Goal: Task Accomplishment & Management: Complete application form

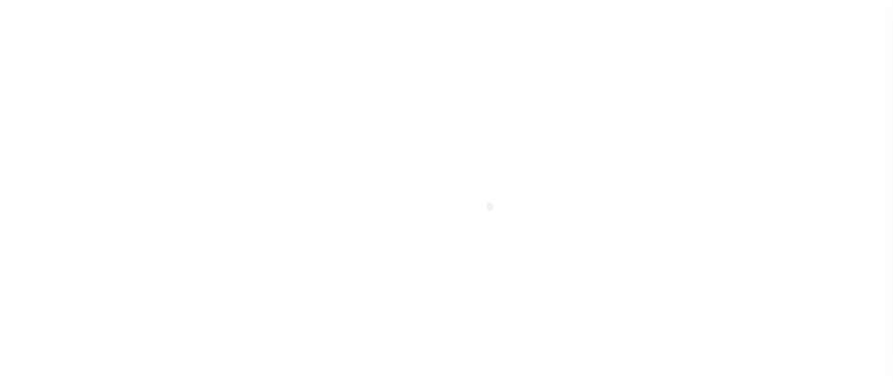
select select "100"
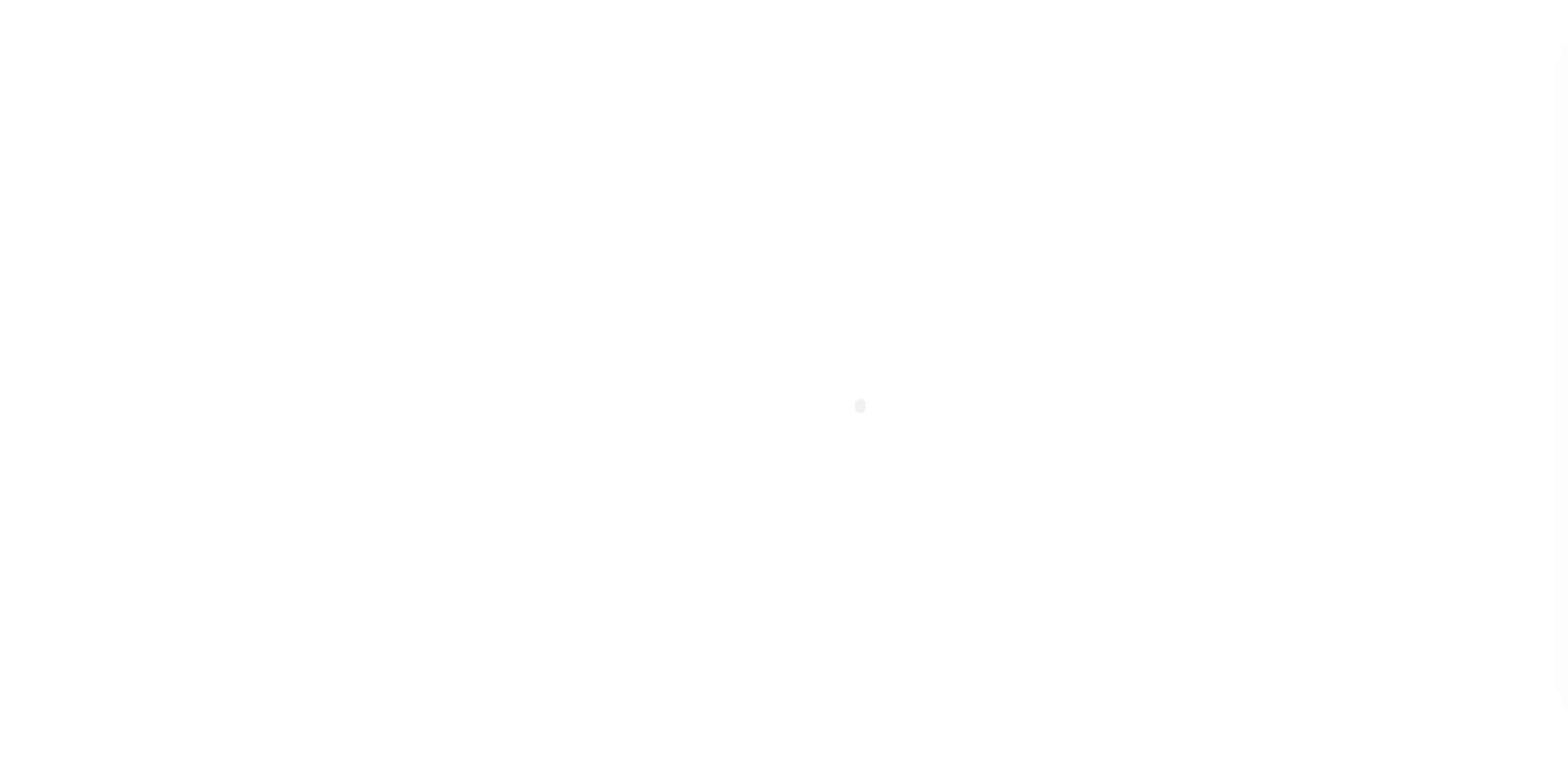
scroll to position [421, 0]
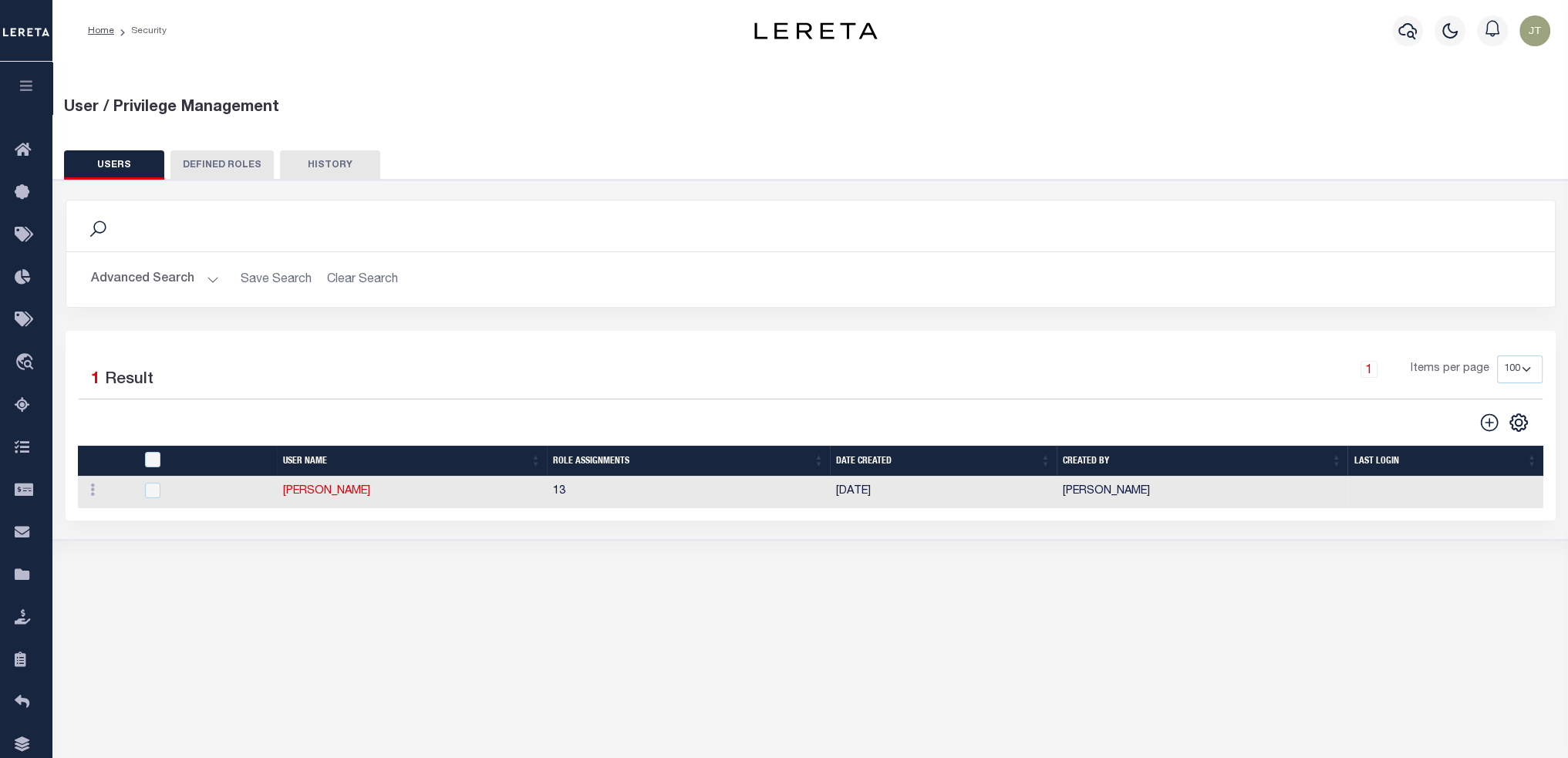
click at [152, 266] on button "Advanced Search" at bounding box center [154, 280] width 128 height 30
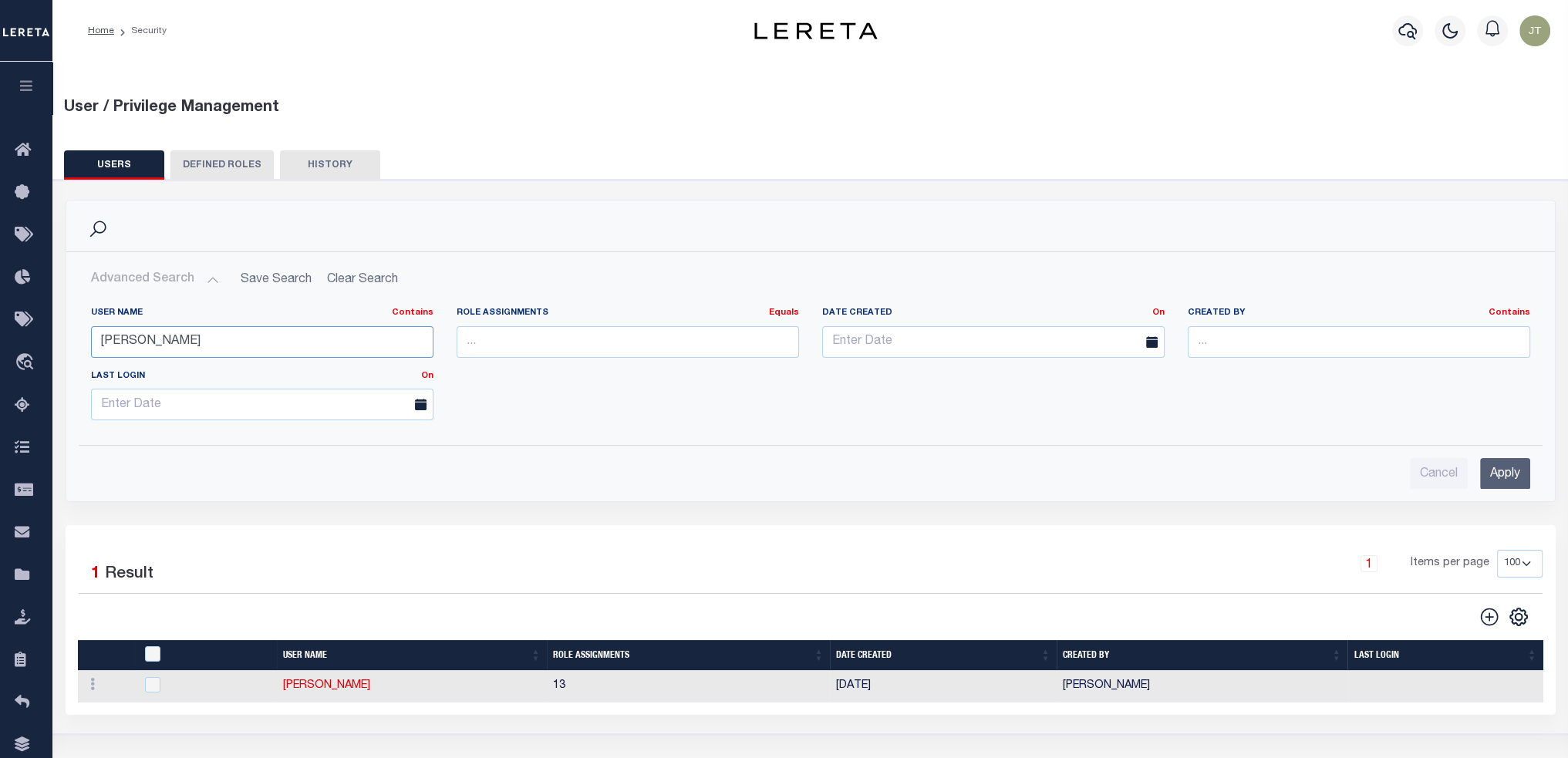
click at [148, 332] on input "[PERSON_NAME]" at bounding box center [261, 342] width 342 height 31
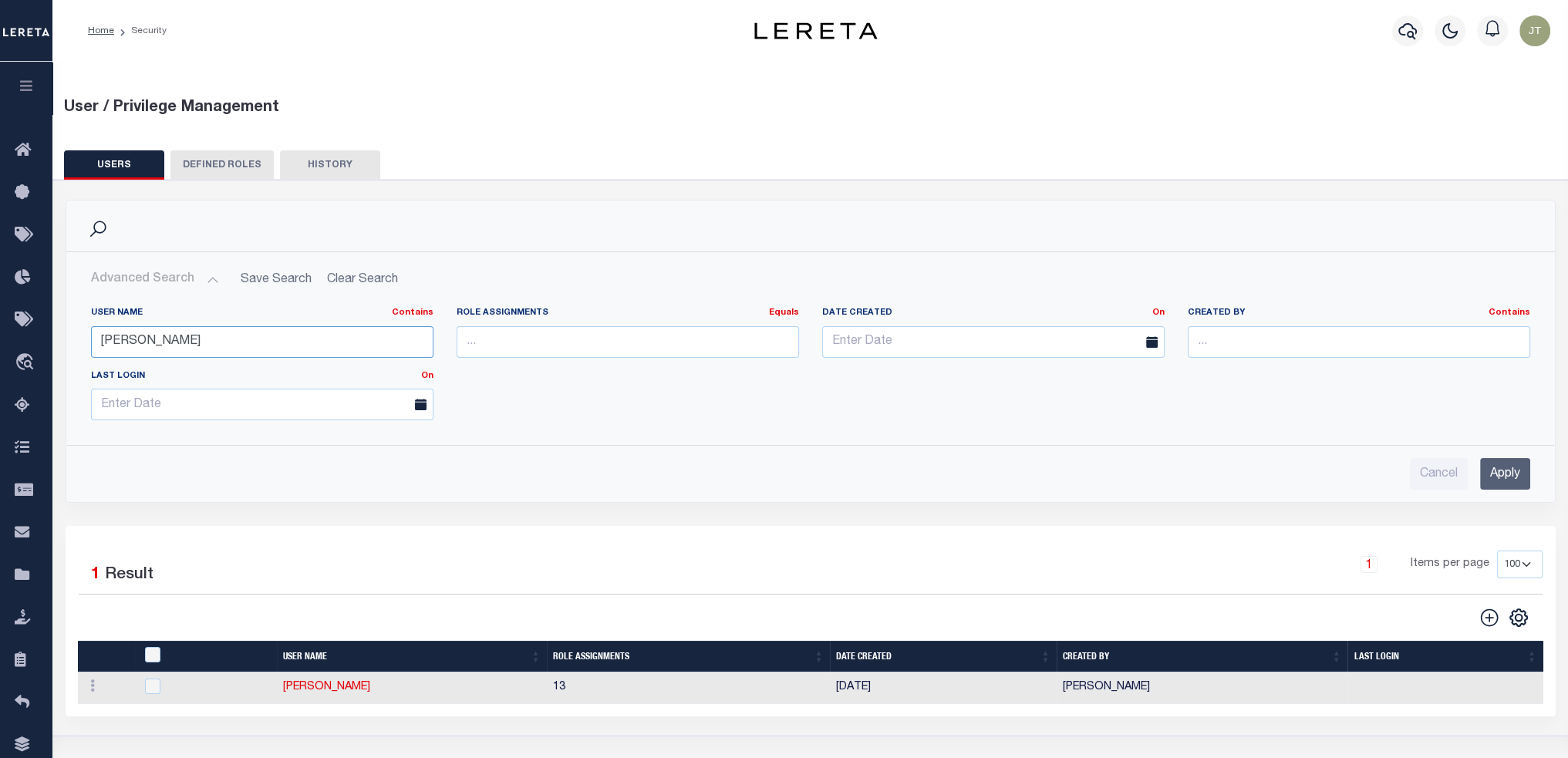
type input "z"
click at [777, 332] on input "Apply" at bounding box center [1505, 474] width 51 height 31
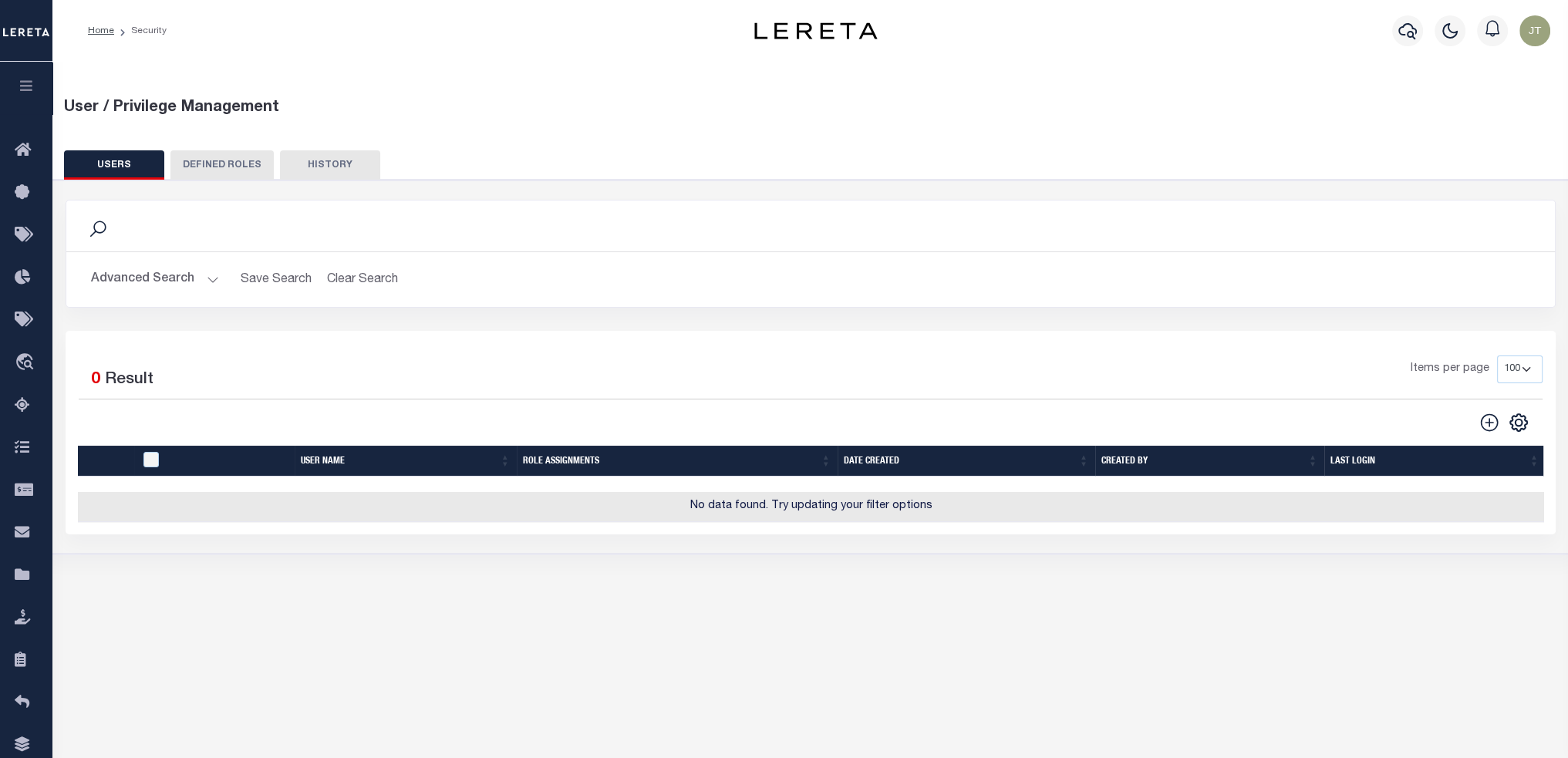
click at [182, 288] on button "Advanced Search" at bounding box center [154, 280] width 128 height 30
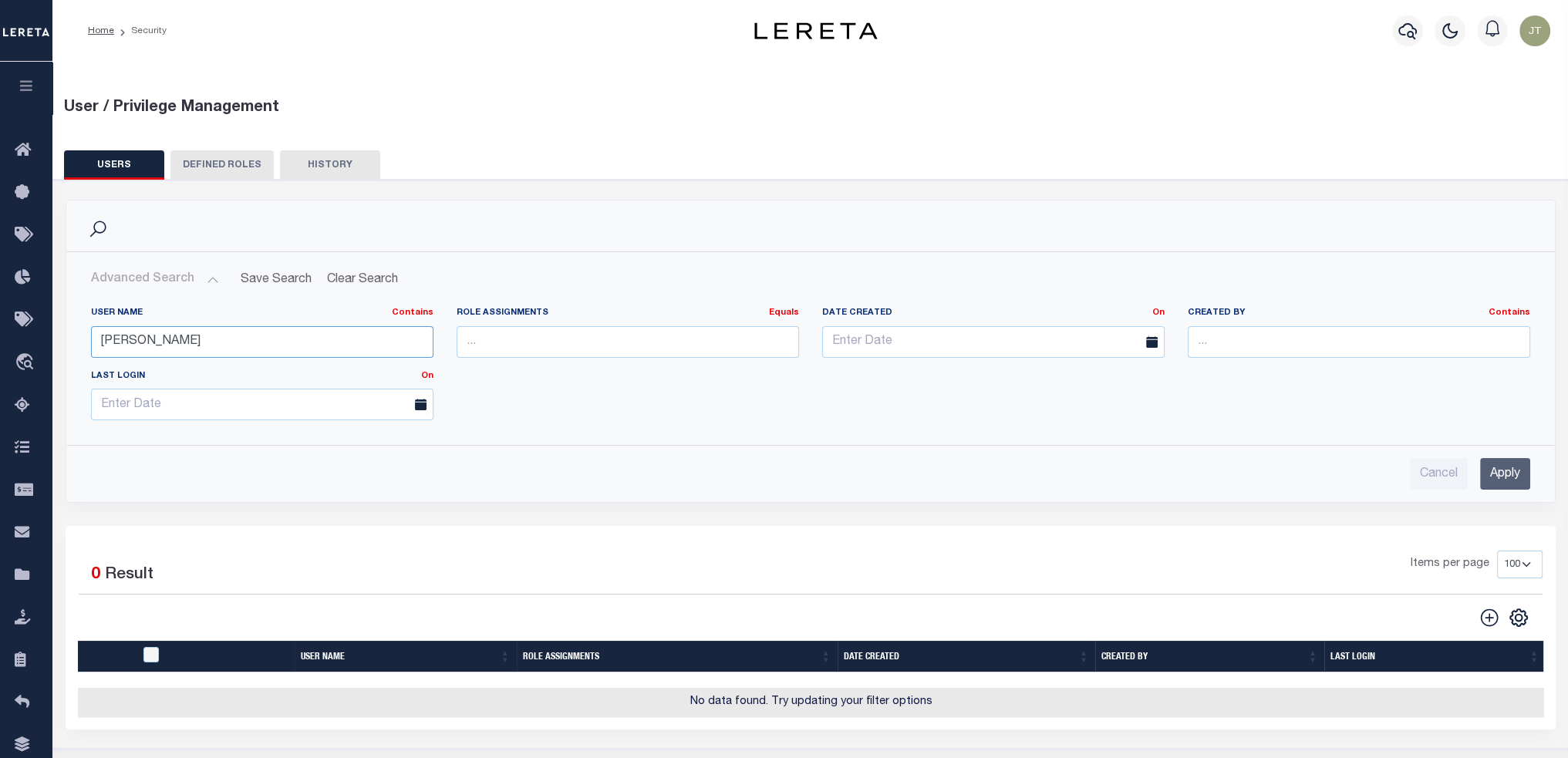
click at [215, 332] on input "[PERSON_NAME]" at bounding box center [261, 342] width 342 height 31
type input "[PERSON_NAME]"
click at [777, 332] on div "Advanced Search Save Search Clear Search UsersGridWrapper_dynamictable_____Defa…" at bounding box center [810, 376] width 1488 height 250
click at [777, 332] on input "Apply" at bounding box center [1505, 474] width 51 height 31
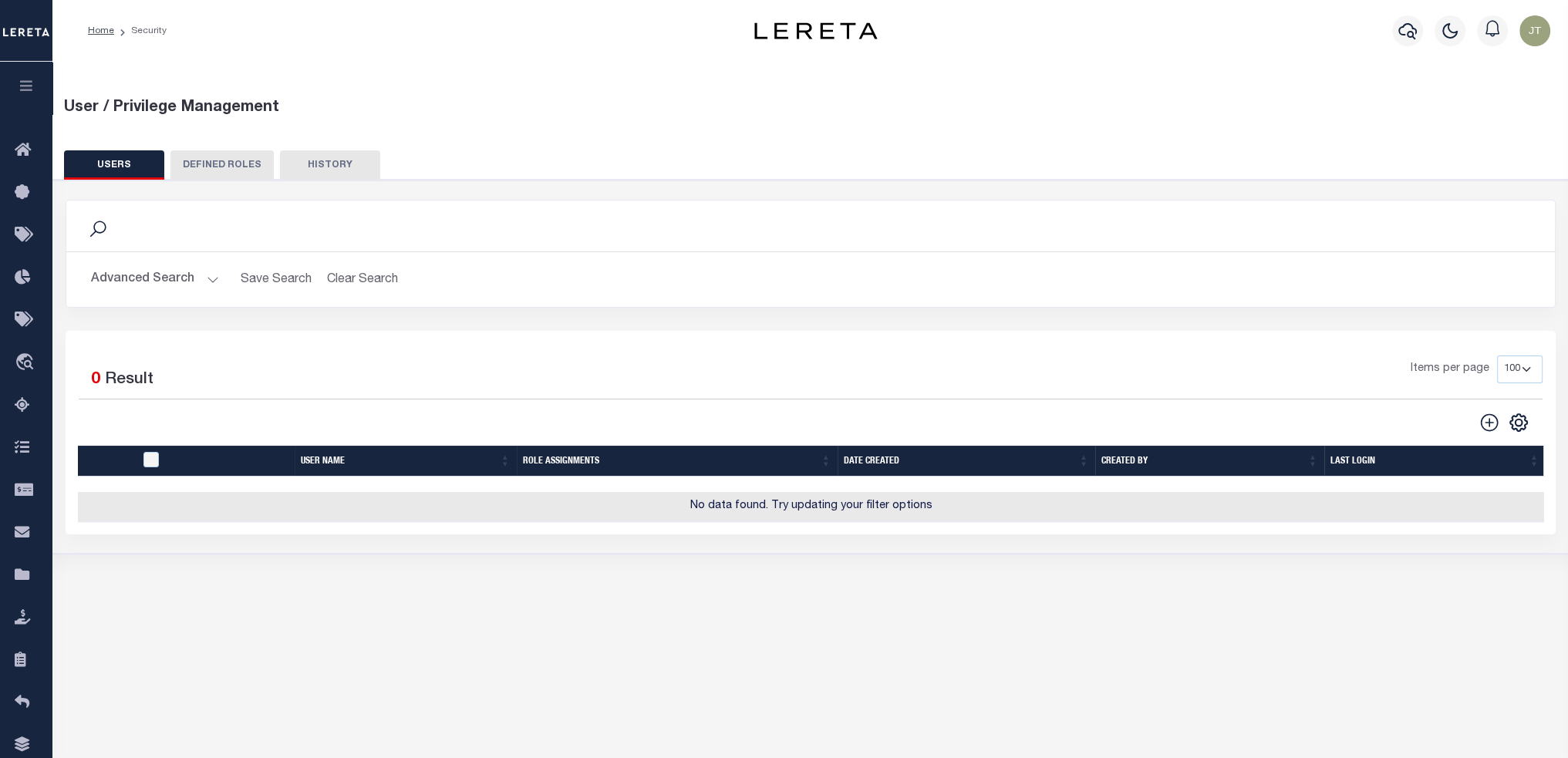
click at [173, 273] on button "Advanced Search" at bounding box center [154, 280] width 128 height 30
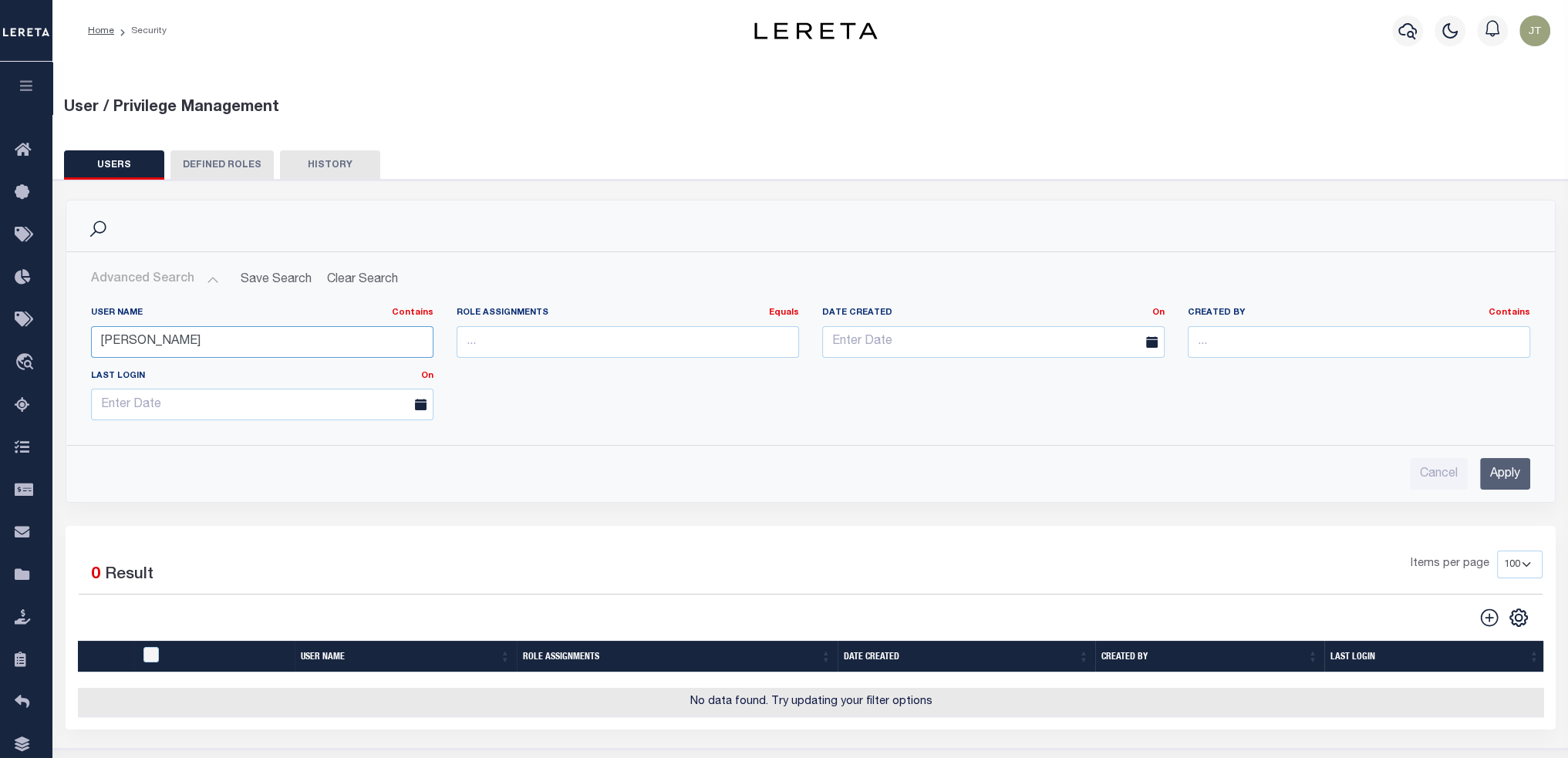
click at [244, 332] on input "[PERSON_NAME]" at bounding box center [261, 342] width 342 height 31
click at [170, 286] on button "Advanced Search" at bounding box center [154, 280] width 128 height 30
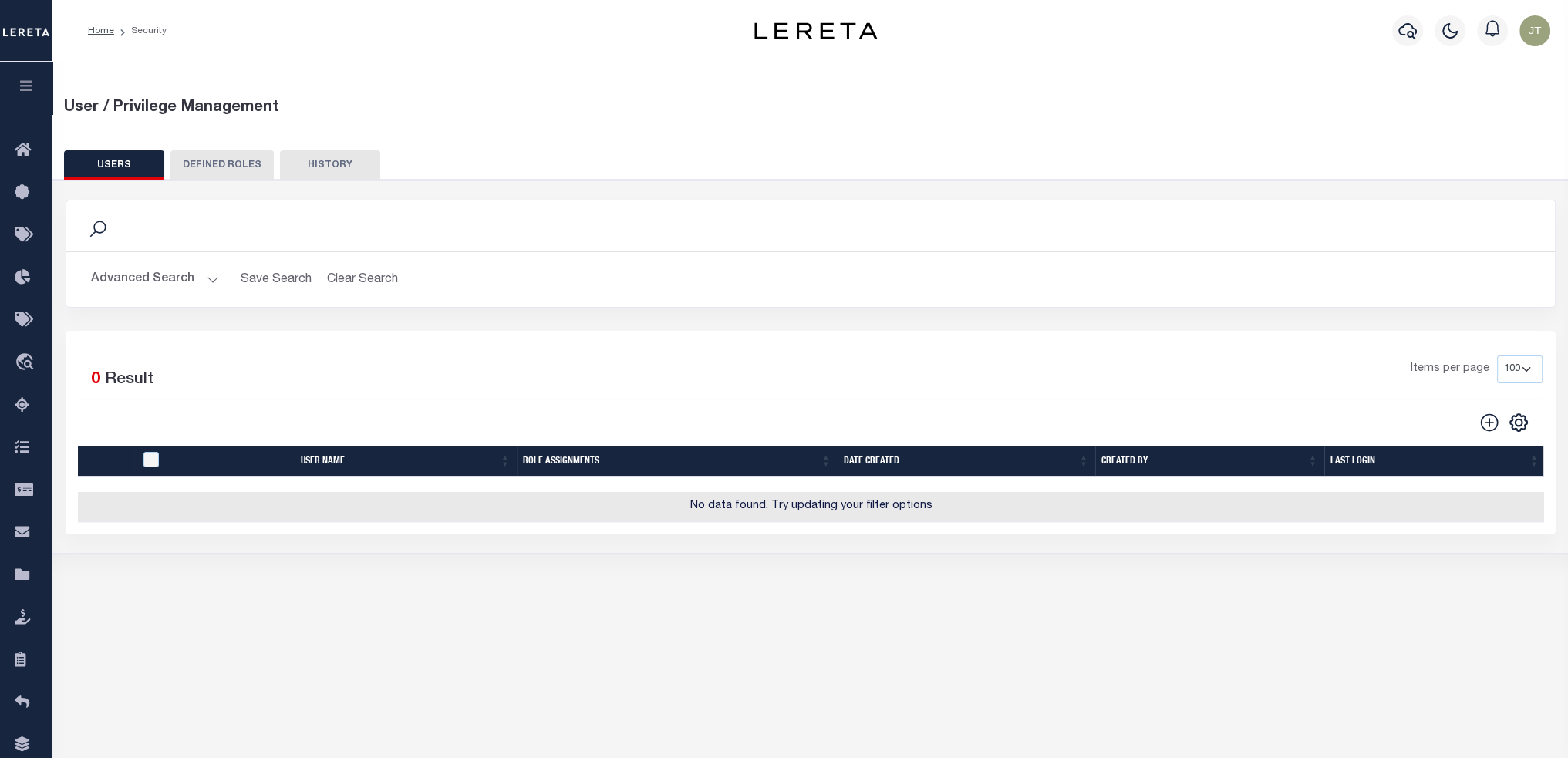
click at [777, 332] on icon "" at bounding box center [1489, 423] width 20 height 20
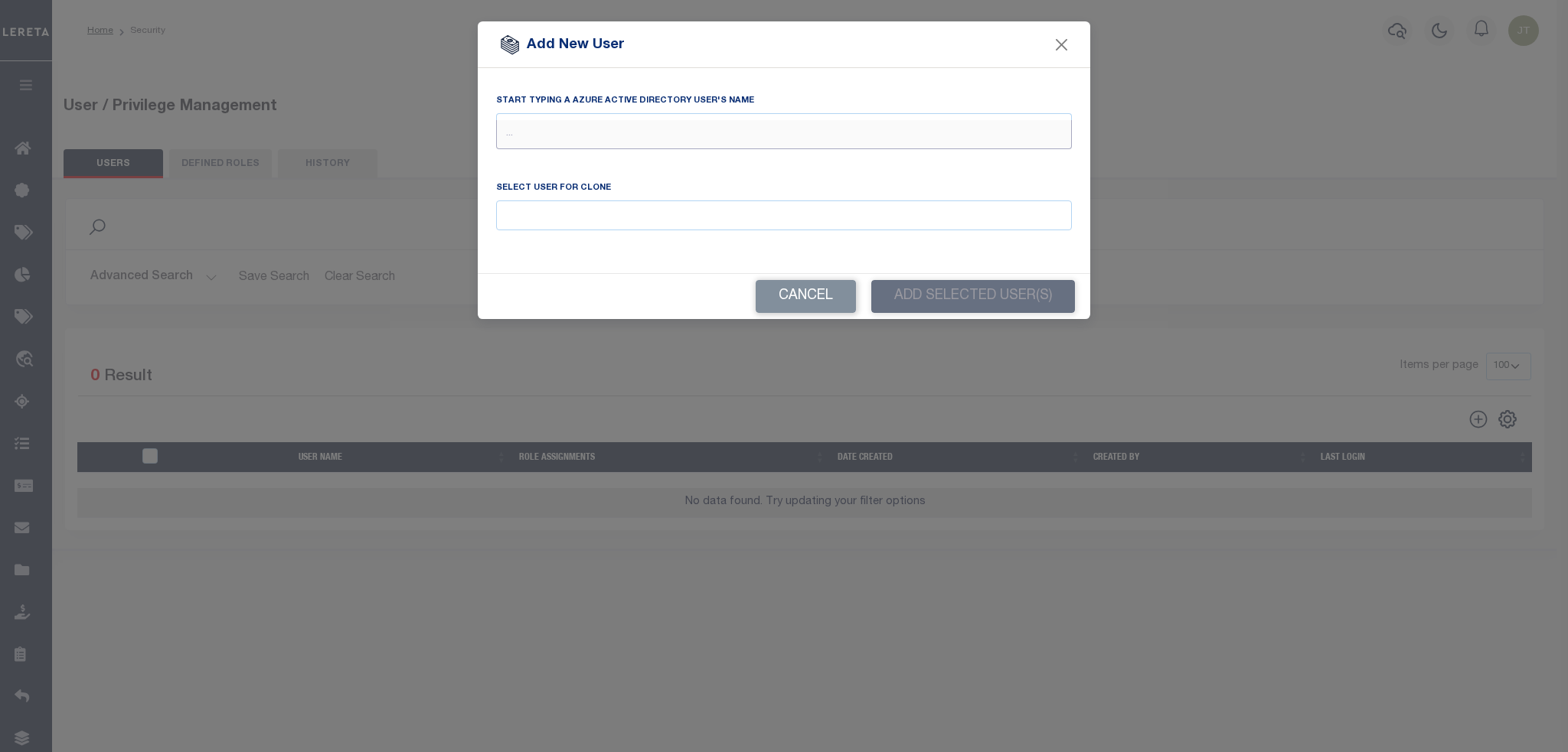
click at [618, 131] on input "text" at bounding box center [784, 135] width 576 height 29
type input "[PERSON_NAME]"
click at [617, 213] on input "Email" at bounding box center [784, 215] width 576 height 30
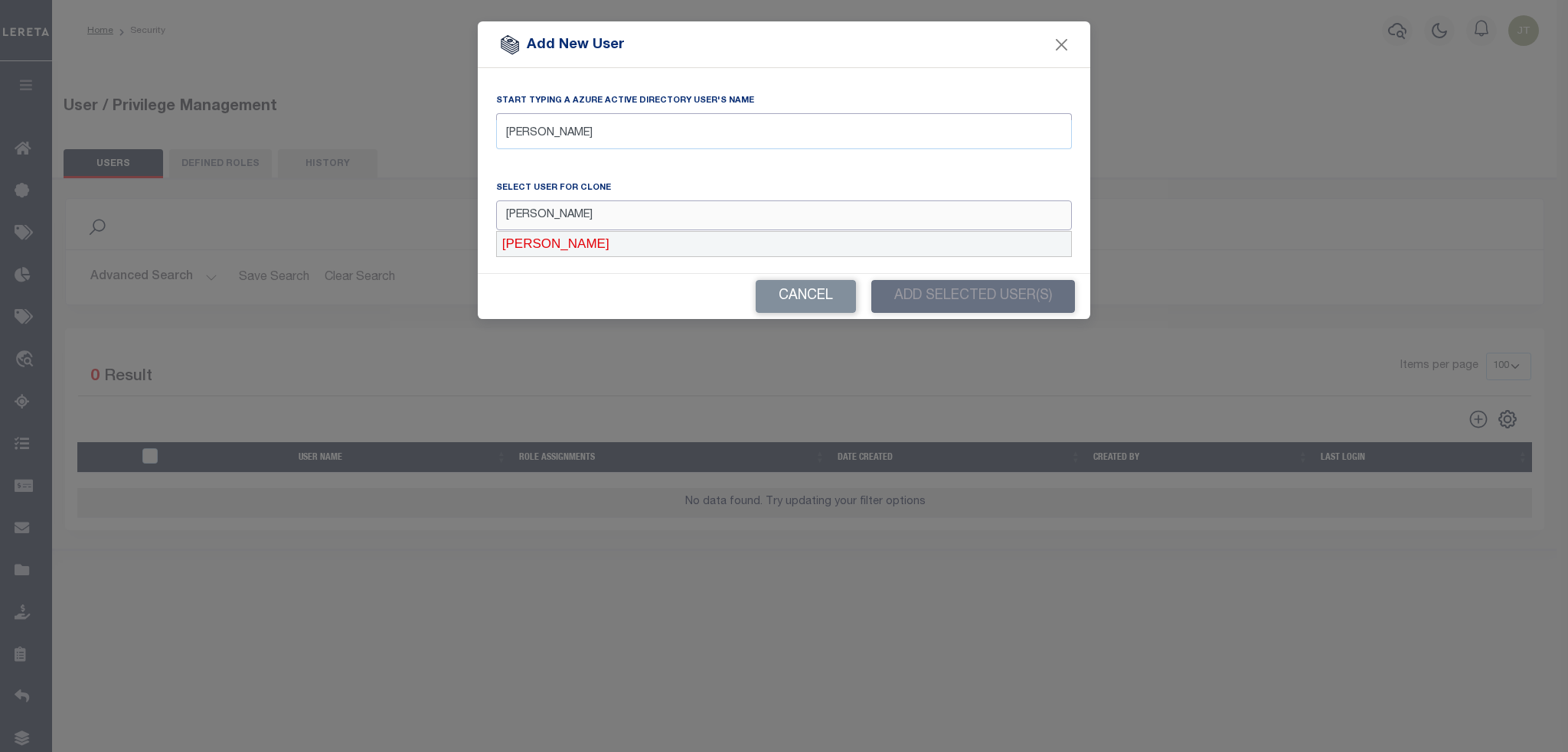
click at [539, 244] on div "[PERSON_NAME]" at bounding box center [784, 244] width 574 height 24
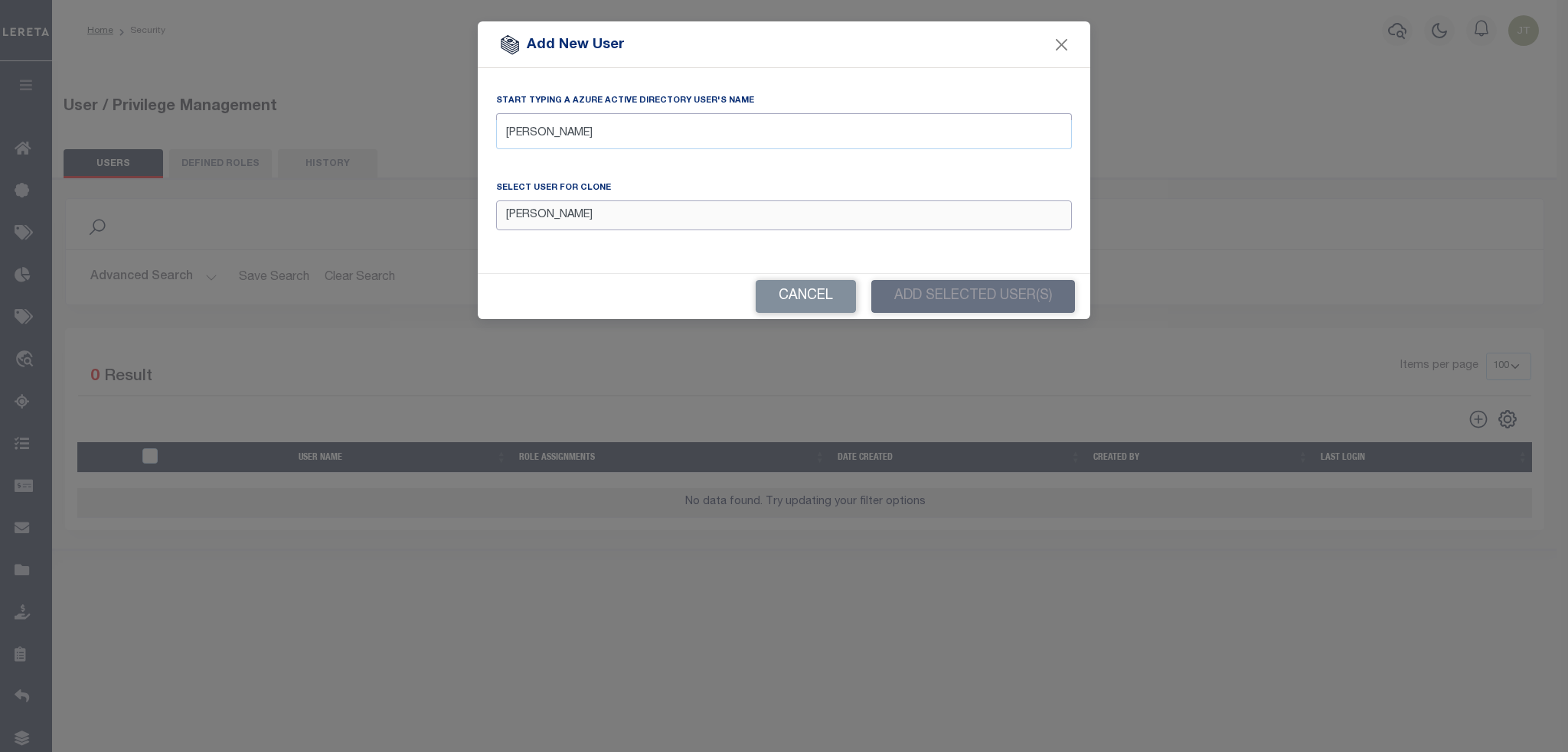
type input "[PERSON_NAME]"
click at [573, 137] on input "[PERSON_NAME]" at bounding box center [784, 135] width 576 height 29
type input "[PERSON_NAME]"
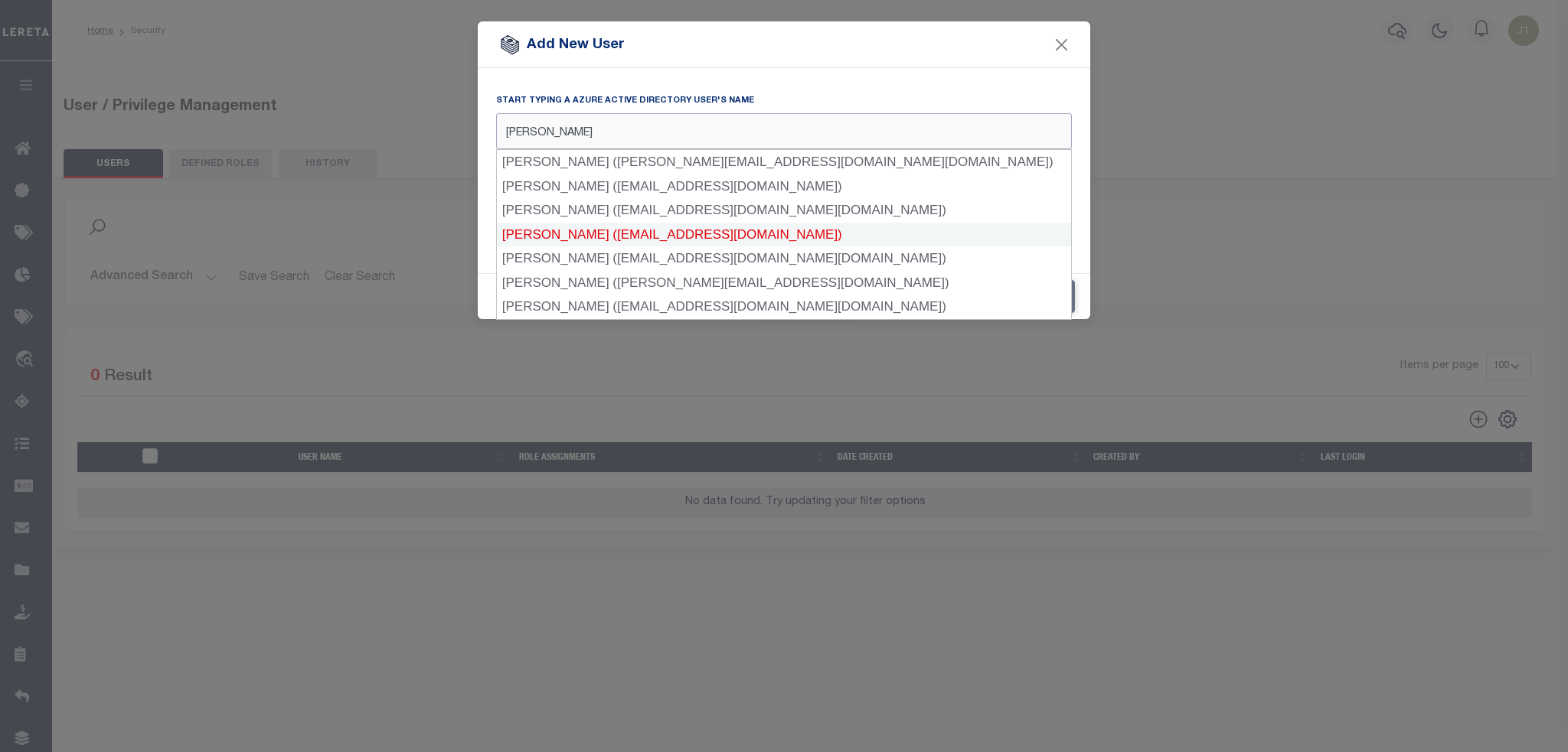
click at [595, 235] on div "[PERSON_NAME] ([EMAIL_ADDRESS][DOMAIN_NAME])" at bounding box center [784, 235] width 574 height 24
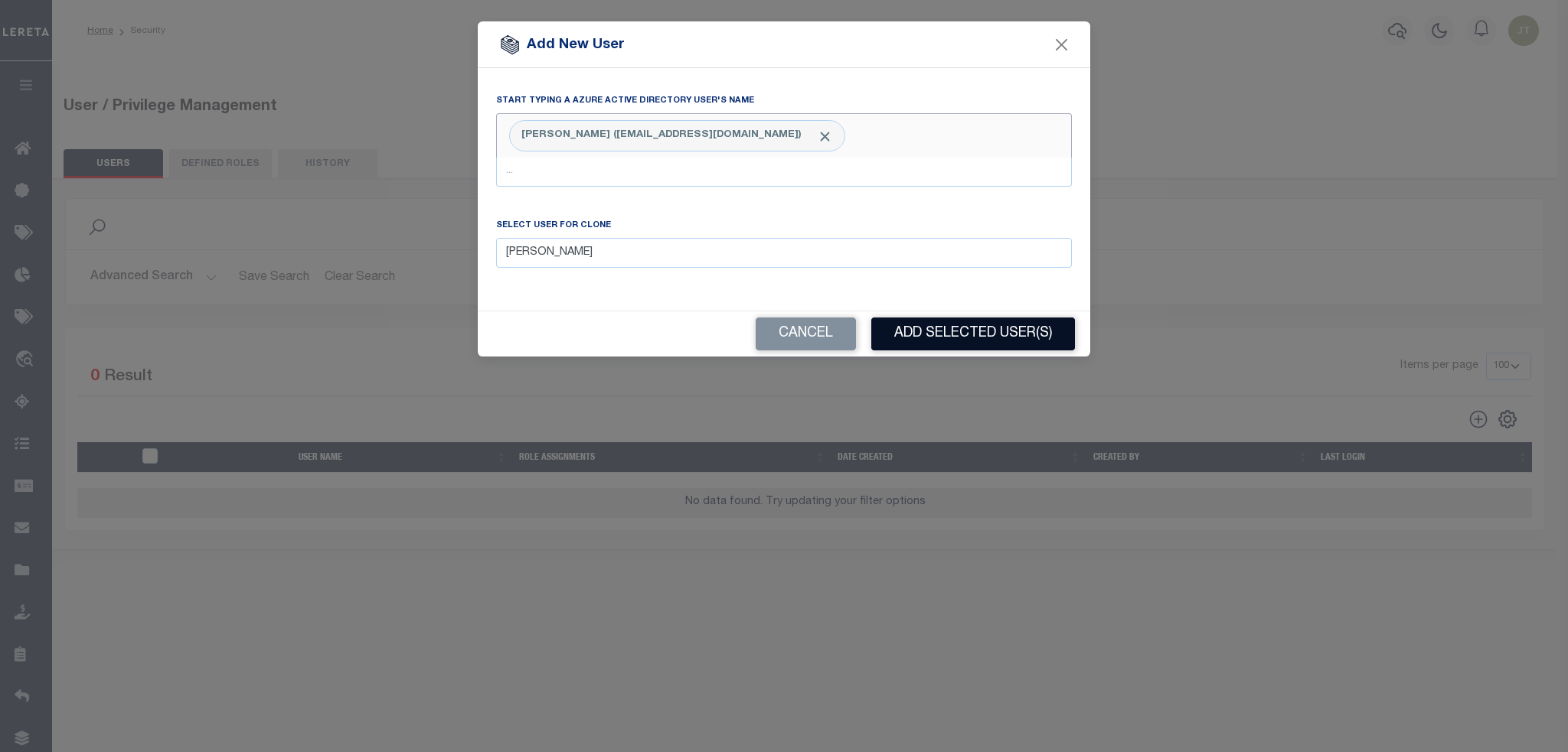
click at [771, 329] on button "Add Selected User(s)" at bounding box center [972, 334] width 203 height 33
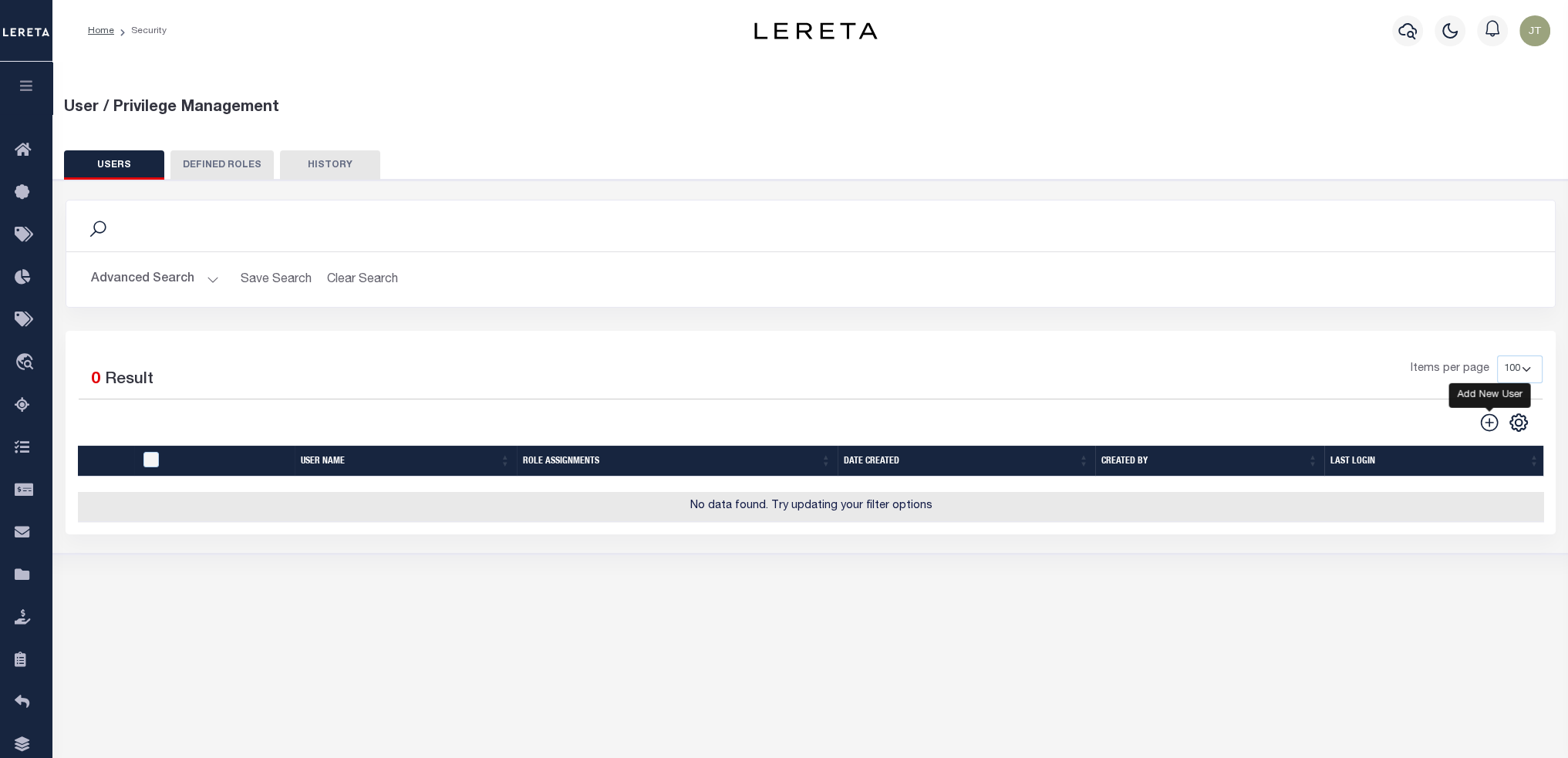
click at [777, 332] on icon "" at bounding box center [1489, 423] width 20 height 20
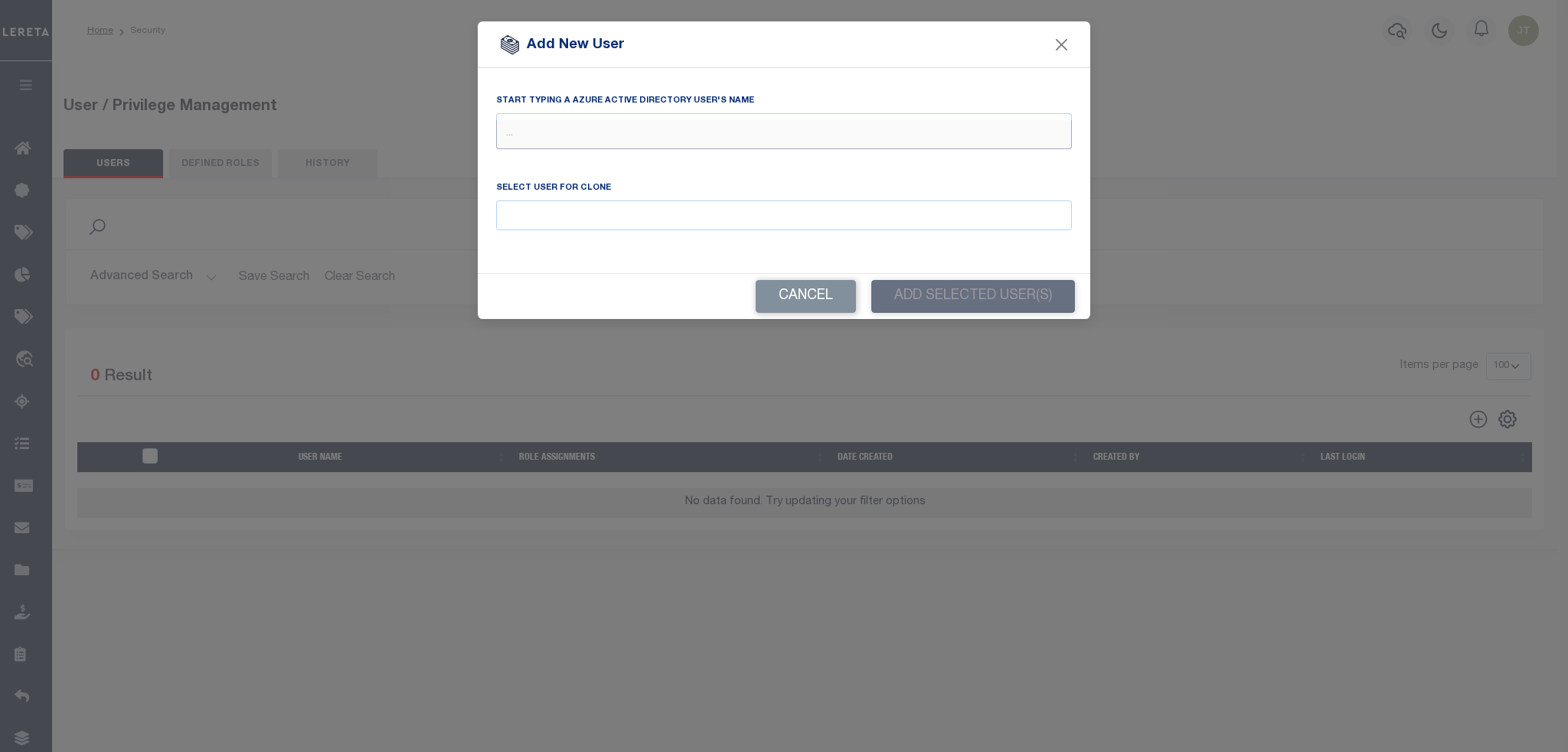
click at [622, 130] on input "text" at bounding box center [784, 135] width 576 height 29
click at [624, 220] on input "Email" at bounding box center [784, 215] width 576 height 30
click at [634, 257] on div "Start typing a Azure Active Directory user's name Select User for clone [PERSON…" at bounding box center [784, 170] width 612 height 205
click at [614, 217] on input "[PERSON_NAME]" at bounding box center [784, 215] width 576 height 30
click at [594, 226] on input "[PERSON_NAME]" at bounding box center [784, 215] width 576 height 30
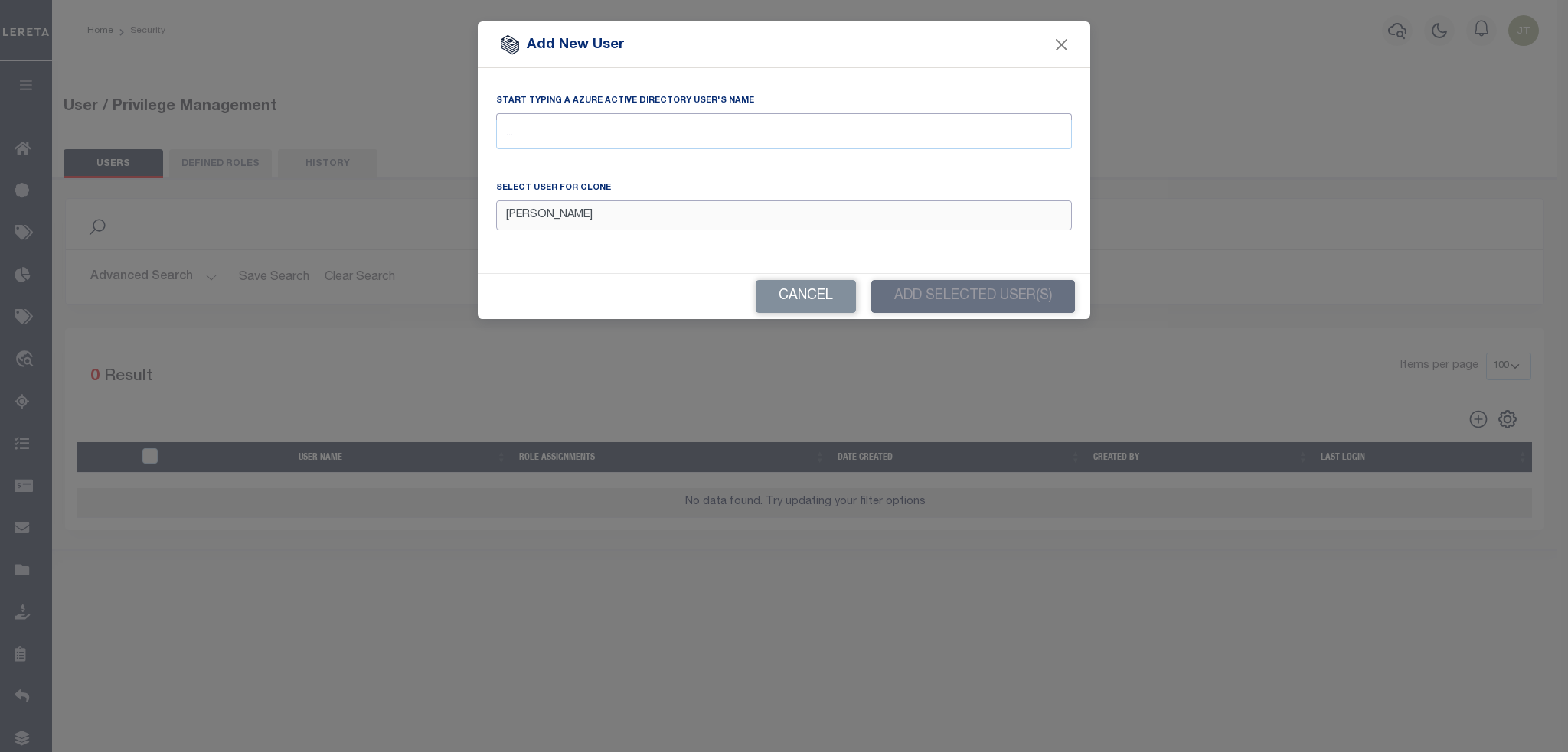
click at [594, 226] on input "[PERSON_NAME]" at bounding box center [784, 215] width 576 height 30
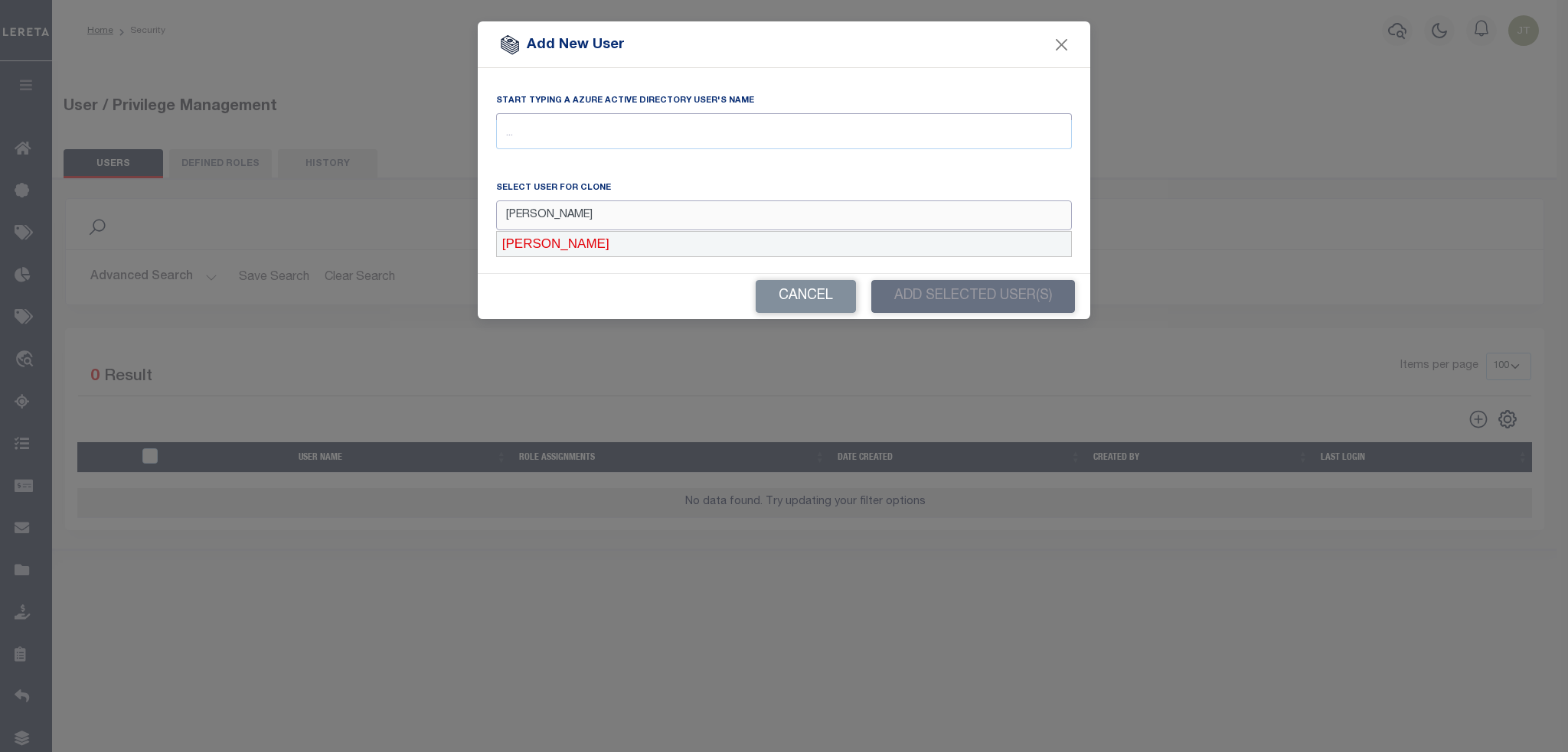
click at [597, 247] on div "[PERSON_NAME]" at bounding box center [784, 244] width 574 height 24
type input "[PERSON_NAME]"
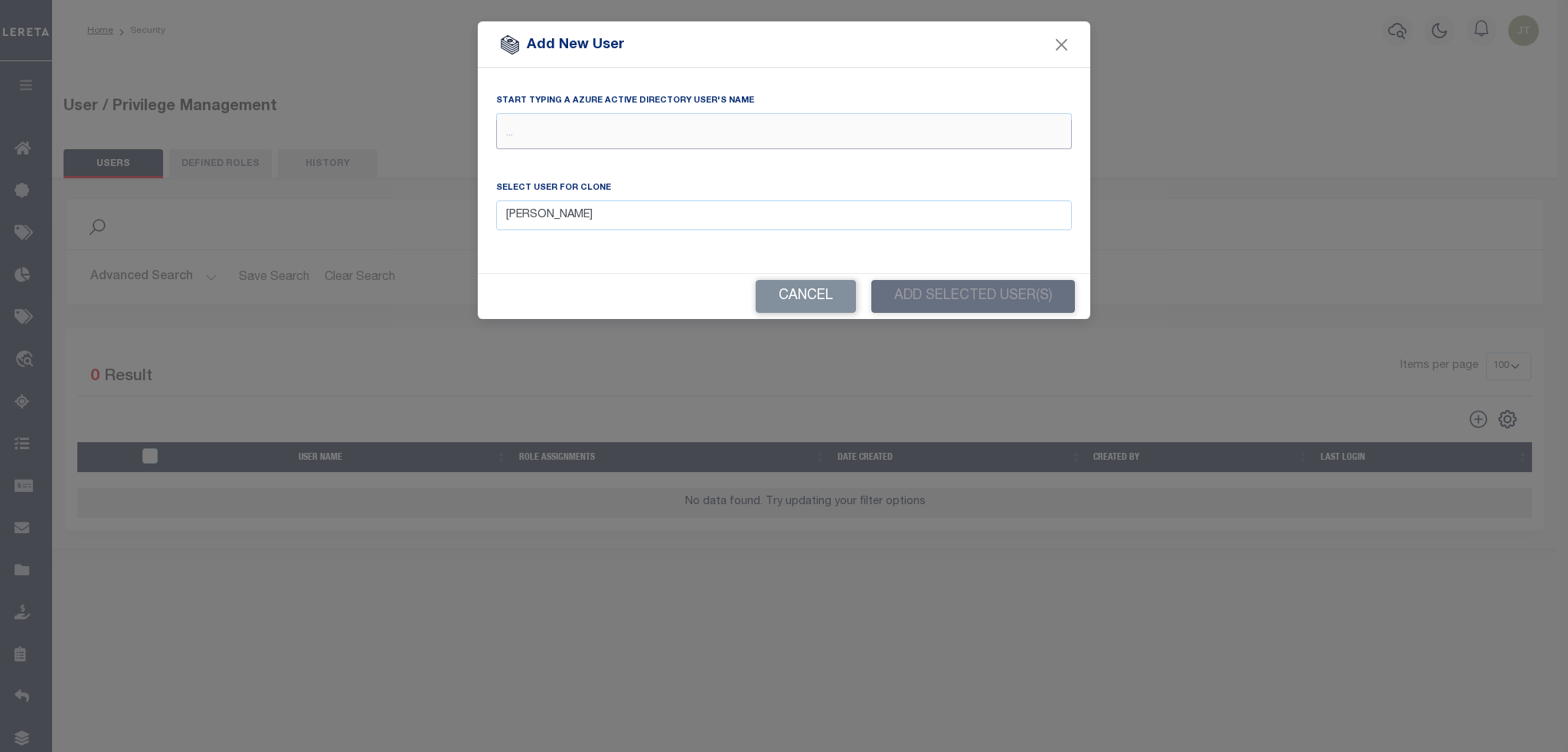
click at [573, 141] on input "text" at bounding box center [784, 135] width 576 height 29
click at [604, 141] on input "[PERSON_NAME]" at bounding box center [784, 135] width 576 height 29
type input "[PERSON_NAME]"
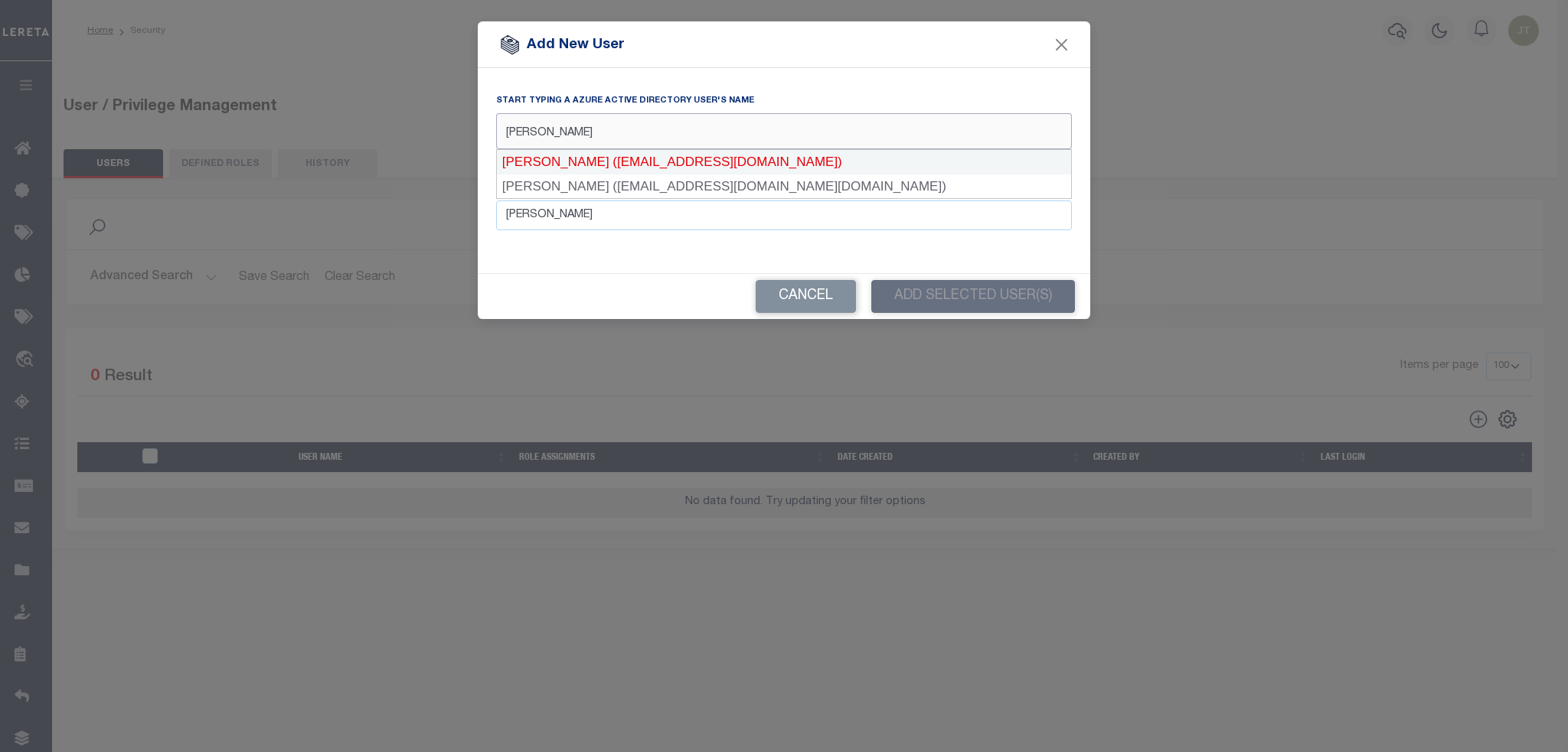
click at [562, 156] on div "[PERSON_NAME] ([EMAIL_ADDRESS][DOMAIN_NAME])" at bounding box center [784, 163] width 574 height 24
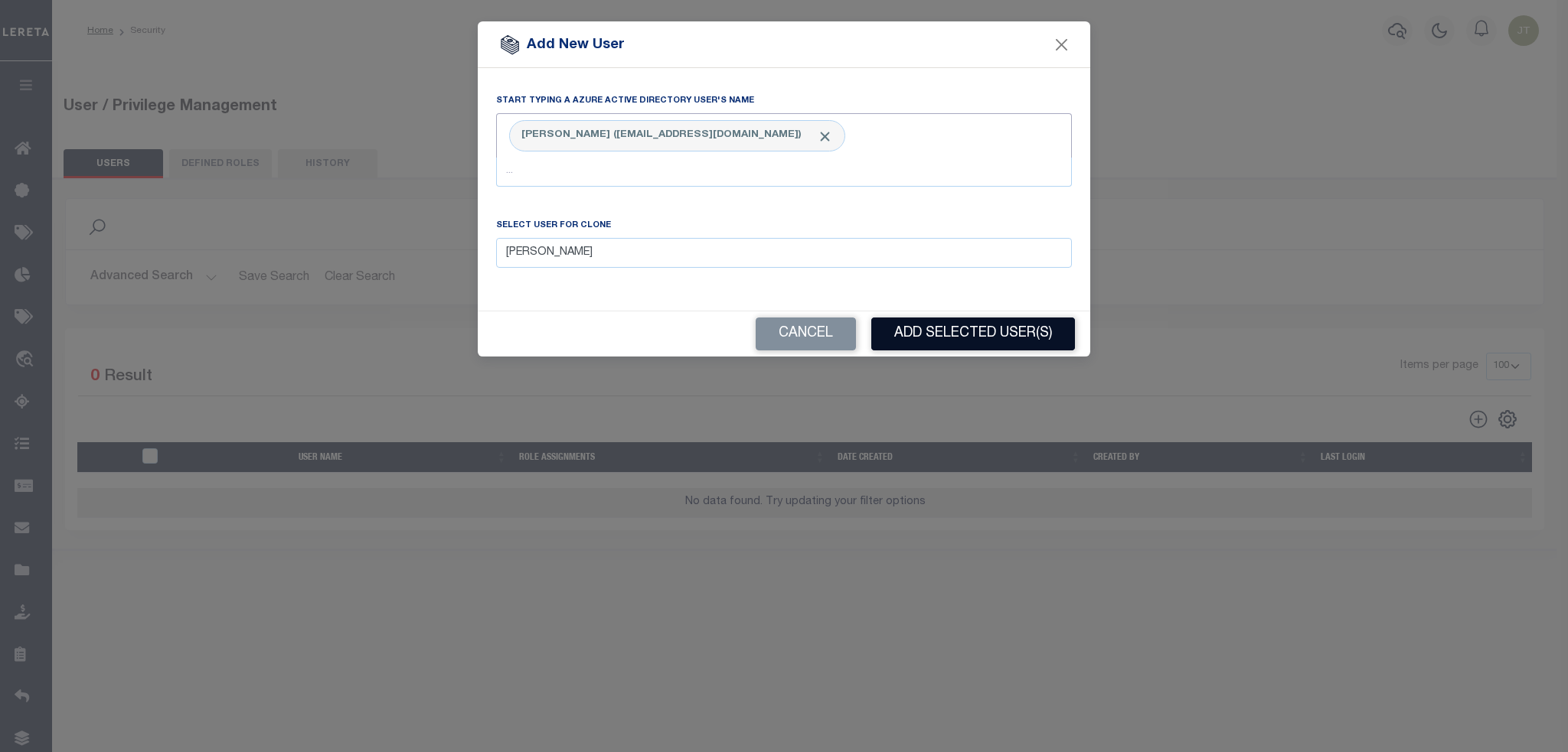
click at [771, 329] on button "Add Selected User(s)" at bounding box center [972, 334] width 203 height 33
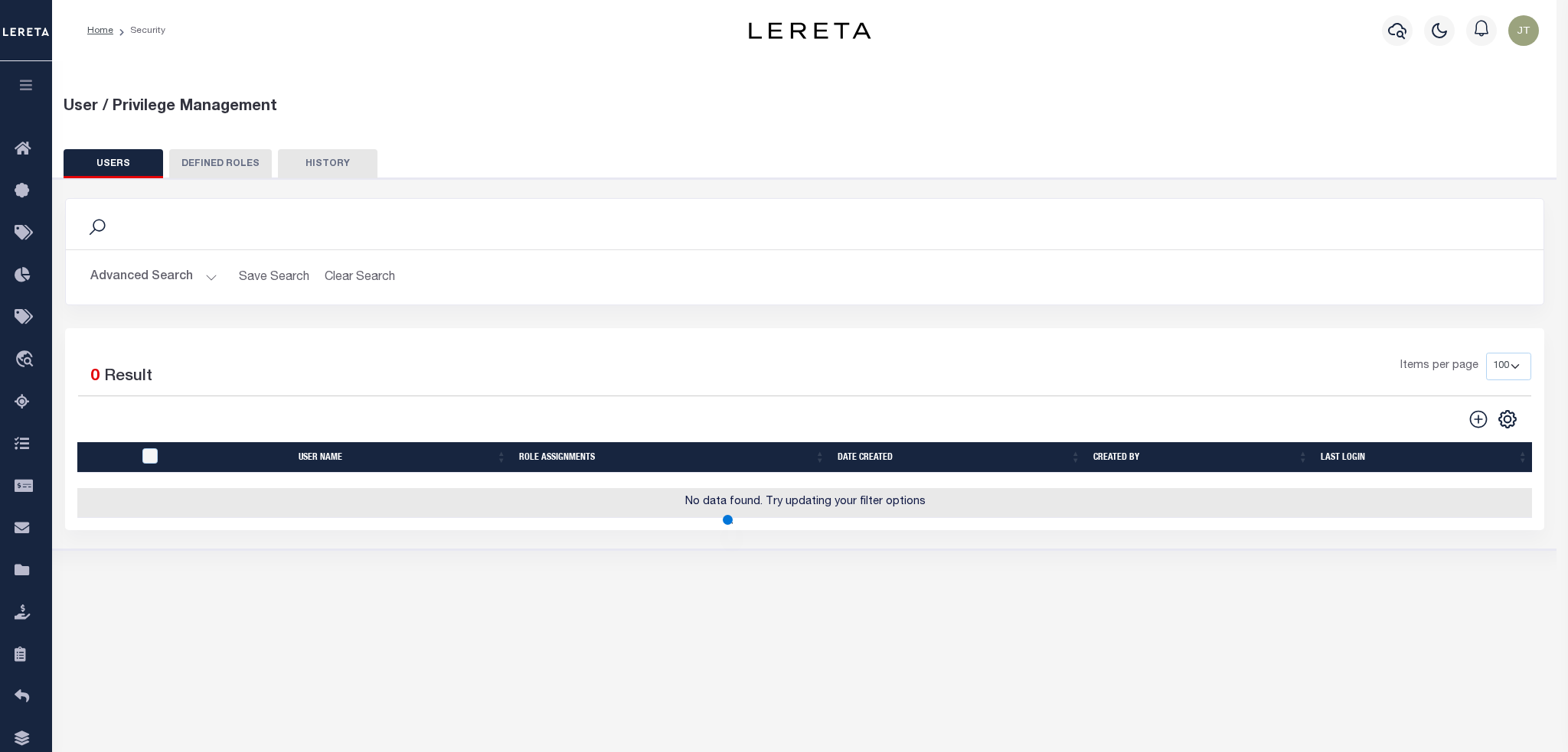
click at [771, 329] on body "Home Security" at bounding box center [784, 405] width 1568 height 811
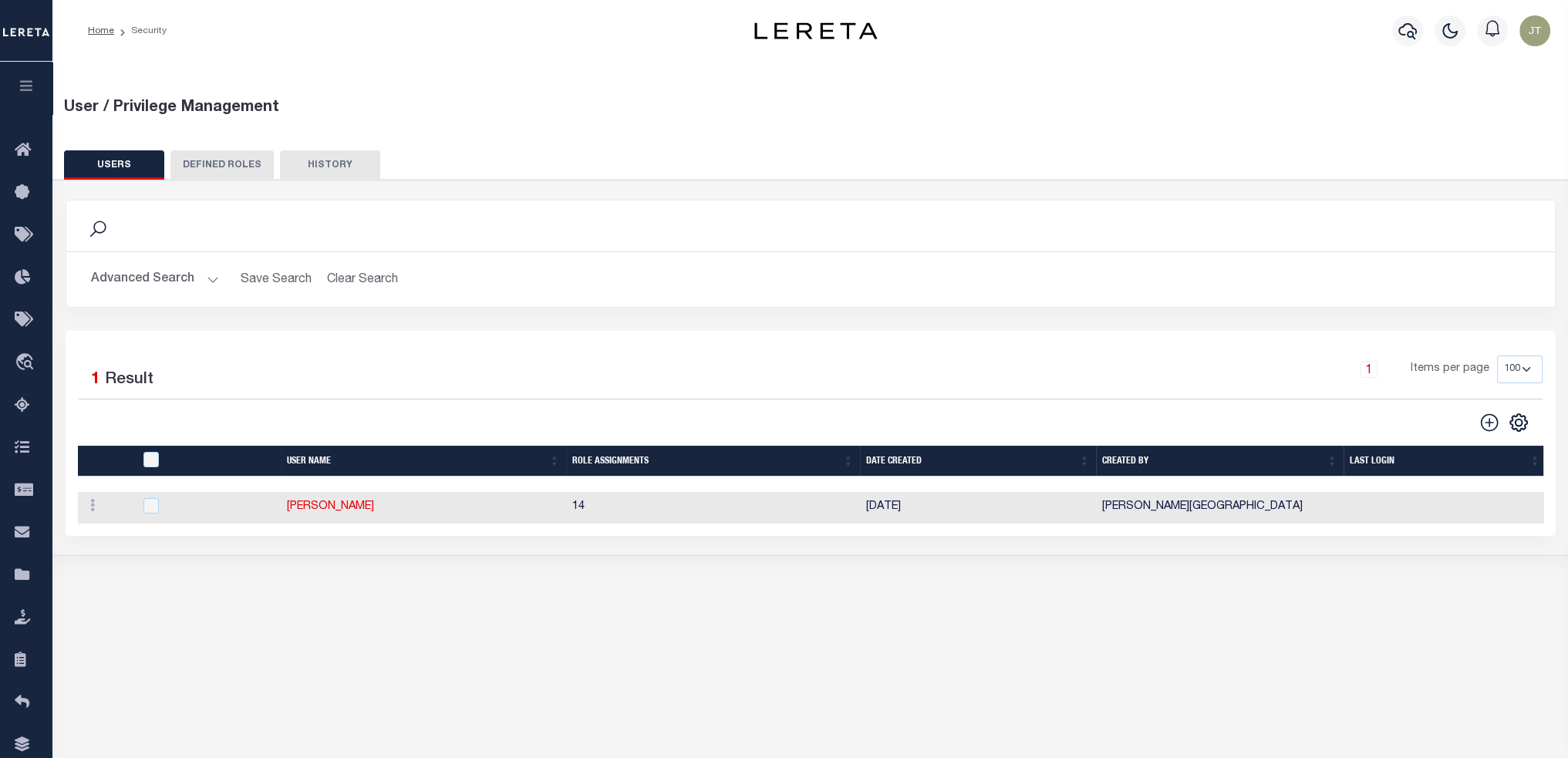
click at [92, 225] on icon at bounding box center [98, 228] width 20 height 20
click at [131, 281] on button "Advanced Search" at bounding box center [154, 280] width 128 height 30
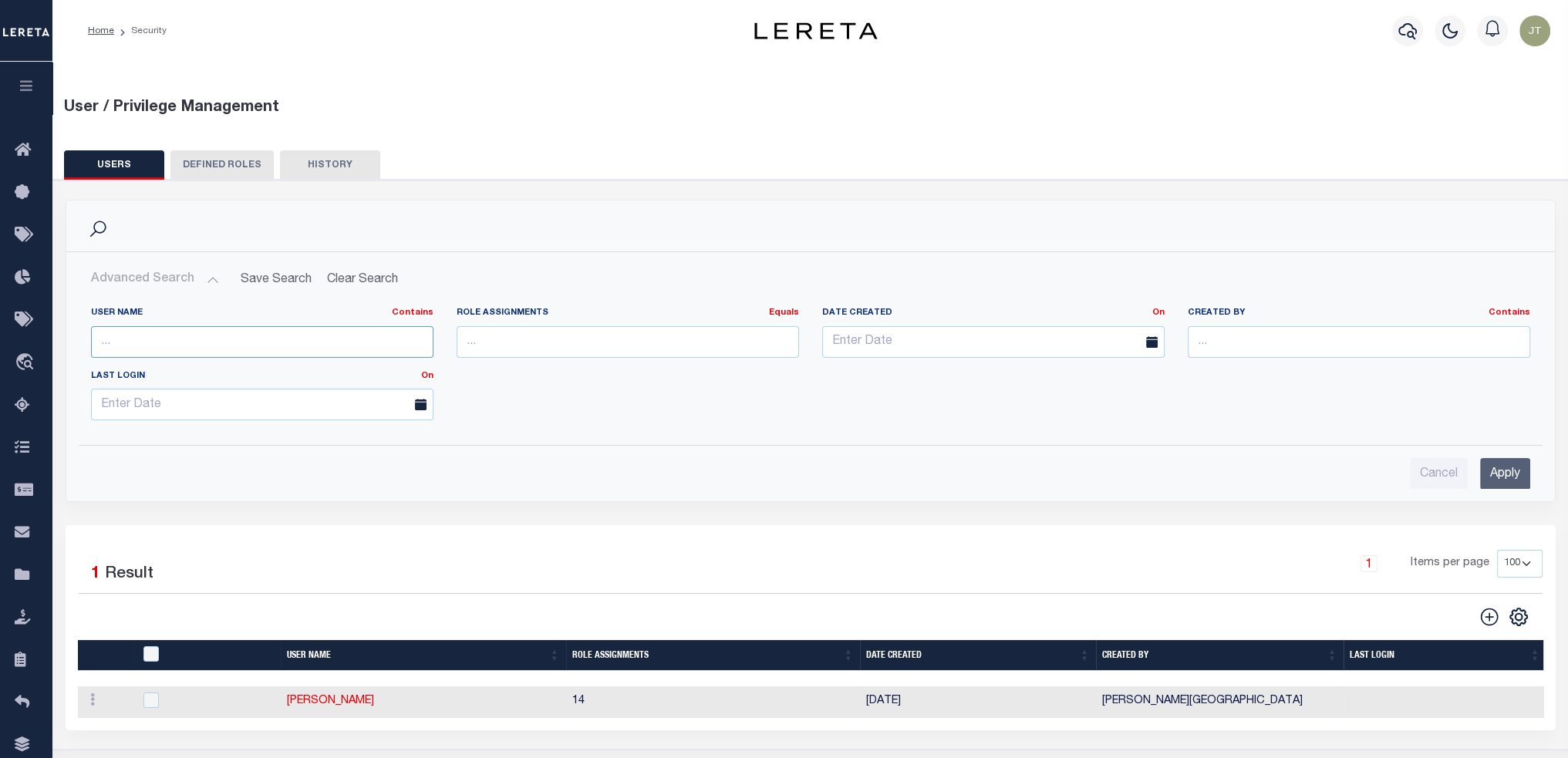
click at [151, 332] on input "text" at bounding box center [261, 342] width 342 height 31
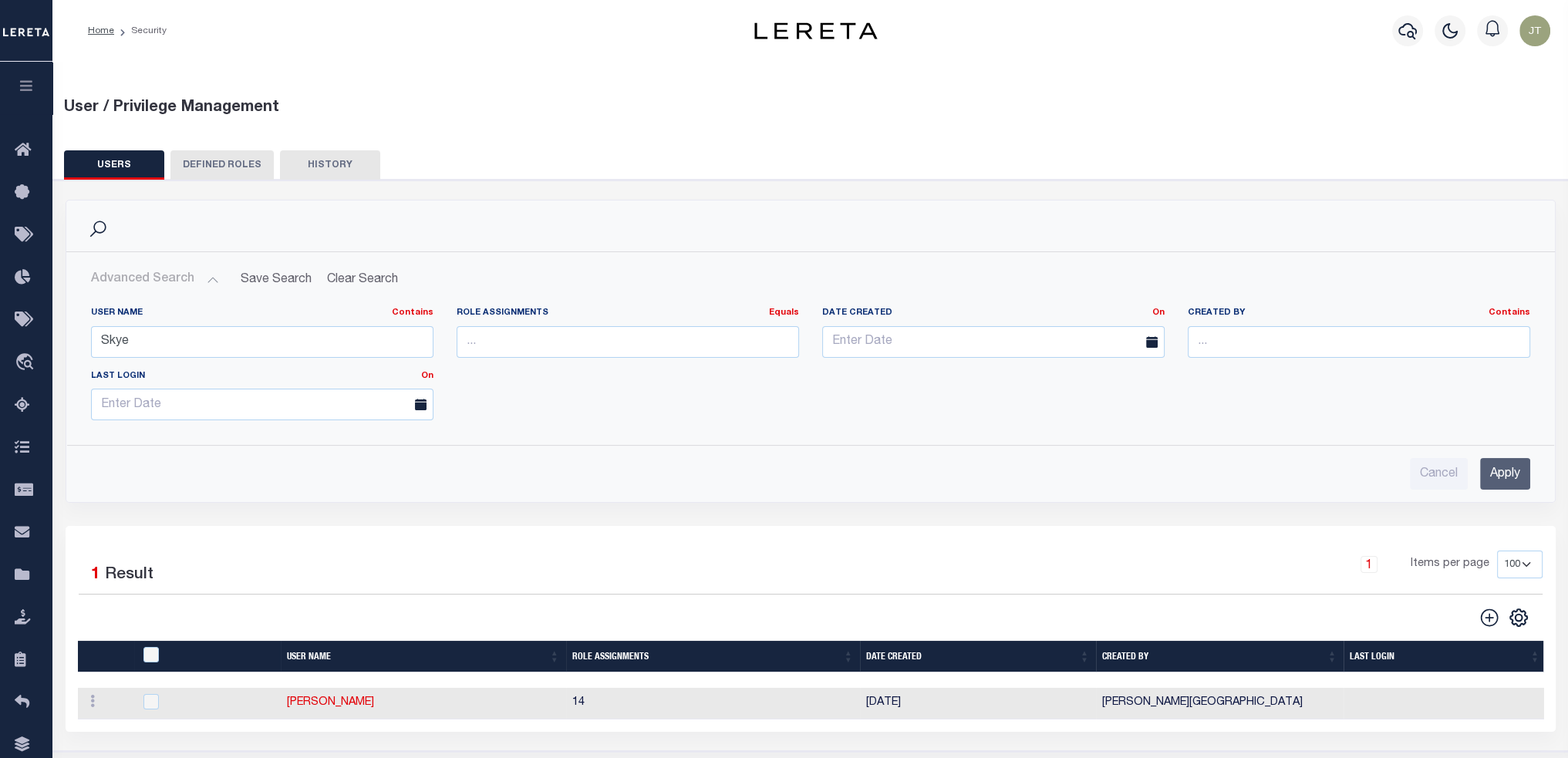
click at [777, 332] on input "Apply" at bounding box center [1505, 474] width 51 height 31
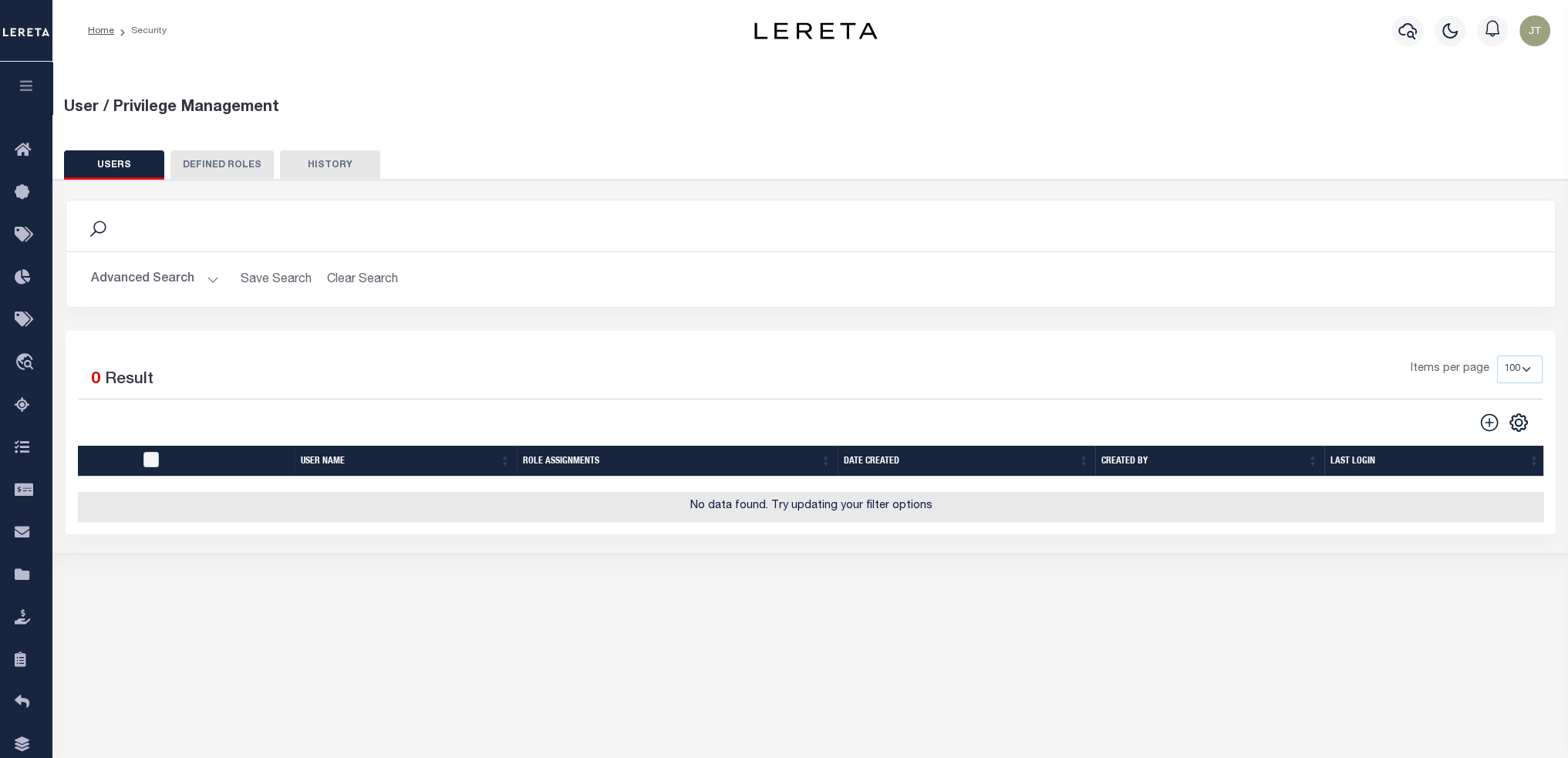
drag, startPoint x: 315, startPoint y: 232, endPoint x: 145, endPoint y: 285, distance: 178.1
click at [313, 232] on div "Search" at bounding box center [810, 226] width 1463 height 26
click at [140, 286] on button "Advanced Search" at bounding box center [154, 280] width 128 height 30
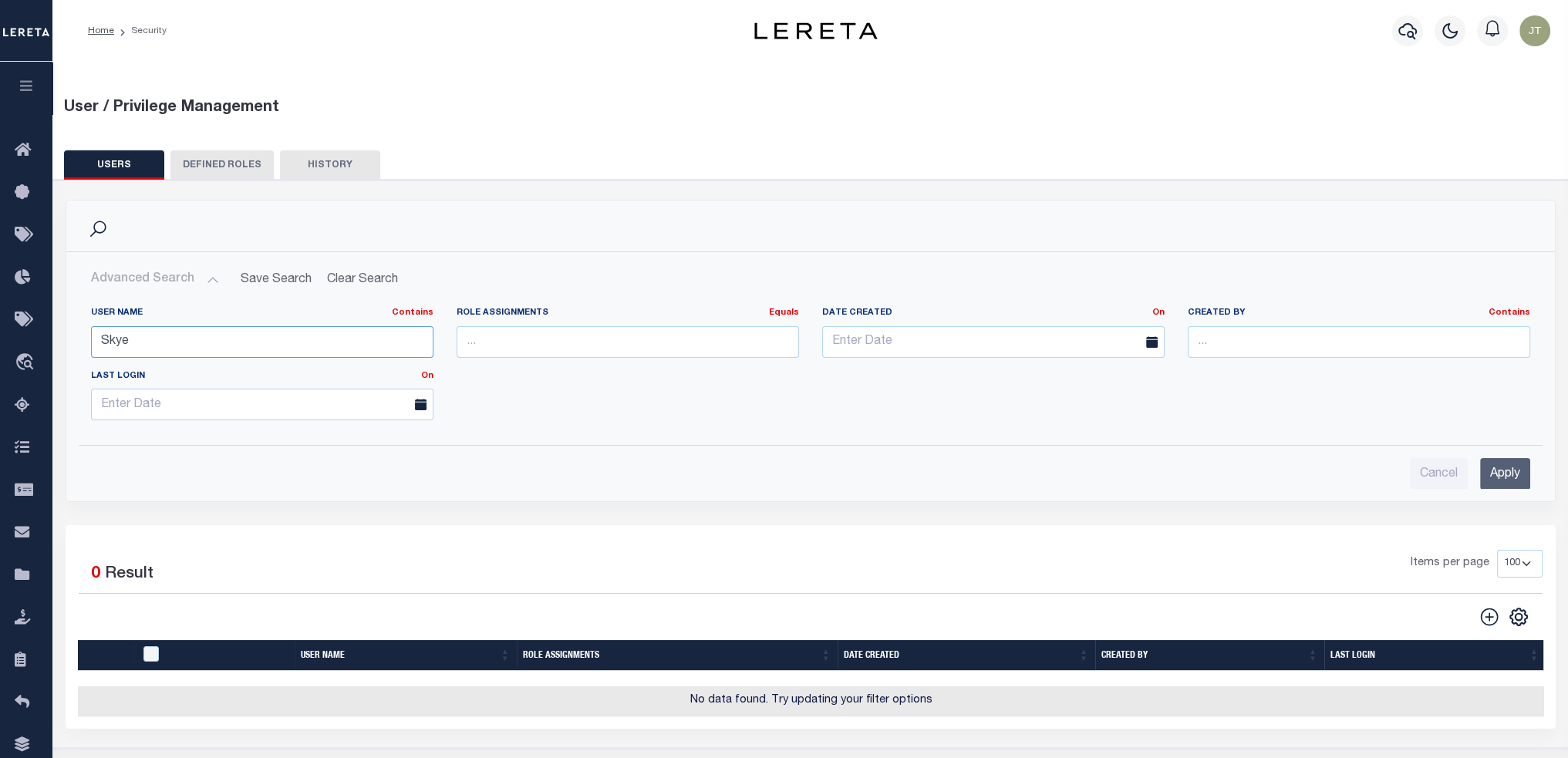
click at [157, 328] on input "Skye" at bounding box center [261, 342] width 342 height 31
click at [157, 328] on input "Skye" at bounding box center [261, 342] width 342 height 31
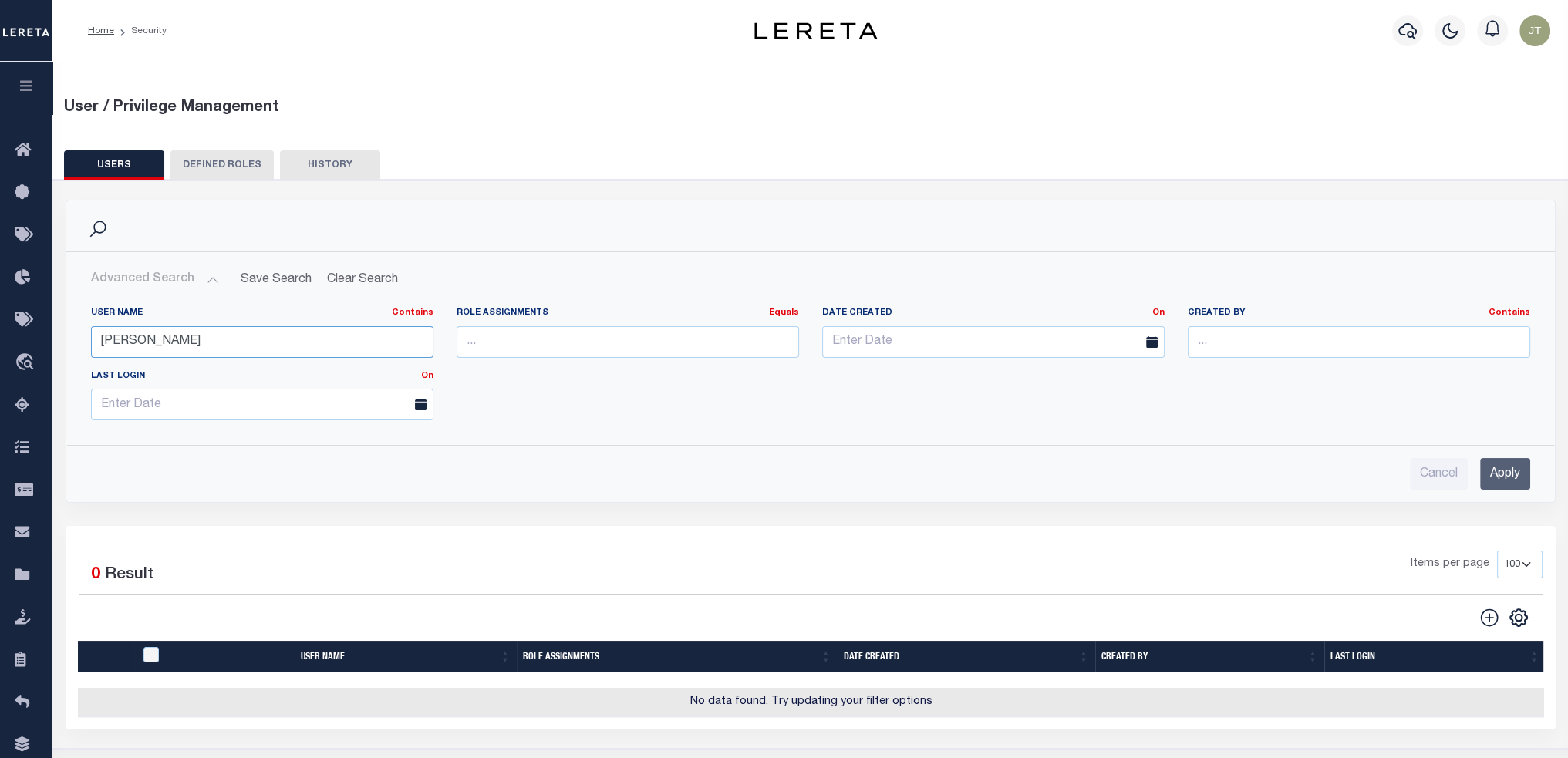
type input "[PERSON_NAME]"
click at [777, 332] on input "Apply" at bounding box center [1505, 474] width 51 height 31
